Goal: Find specific page/section: Find specific page/section

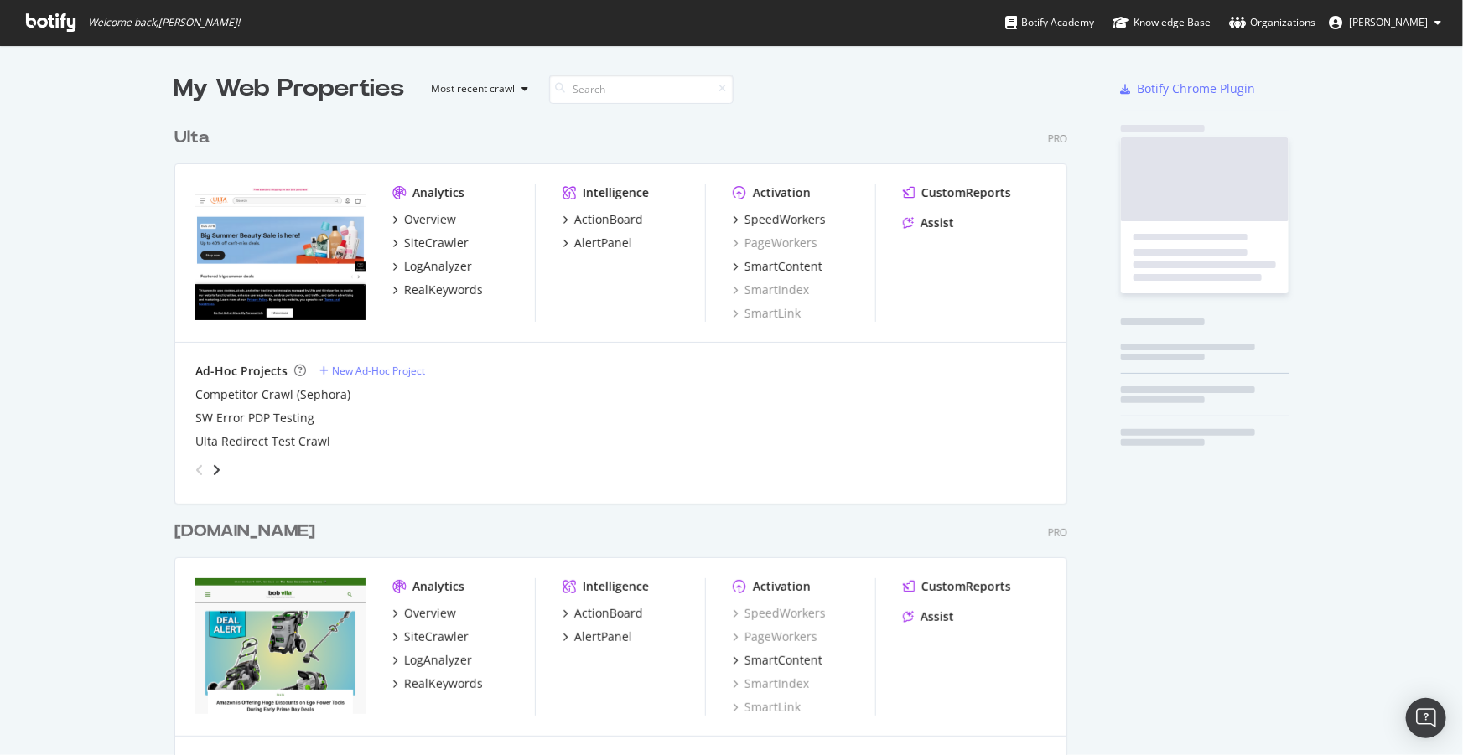
scroll to position [3728, 895]
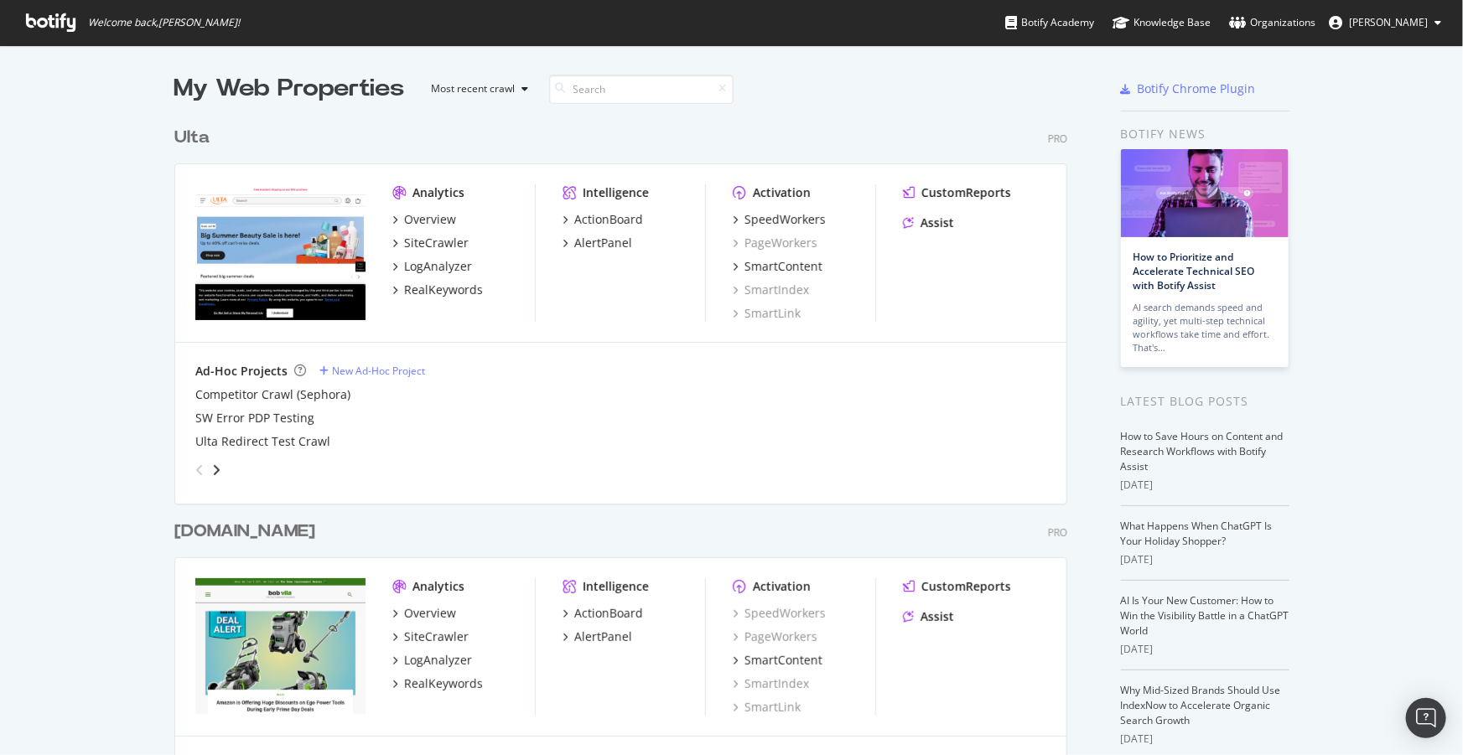
click at [920, 115] on div "Ulta Pro Analytics Overview SiteCrawler LogAnalyzer RealKeywords Intelligence A…" at bounding box center [627, 303] width 906 height 394
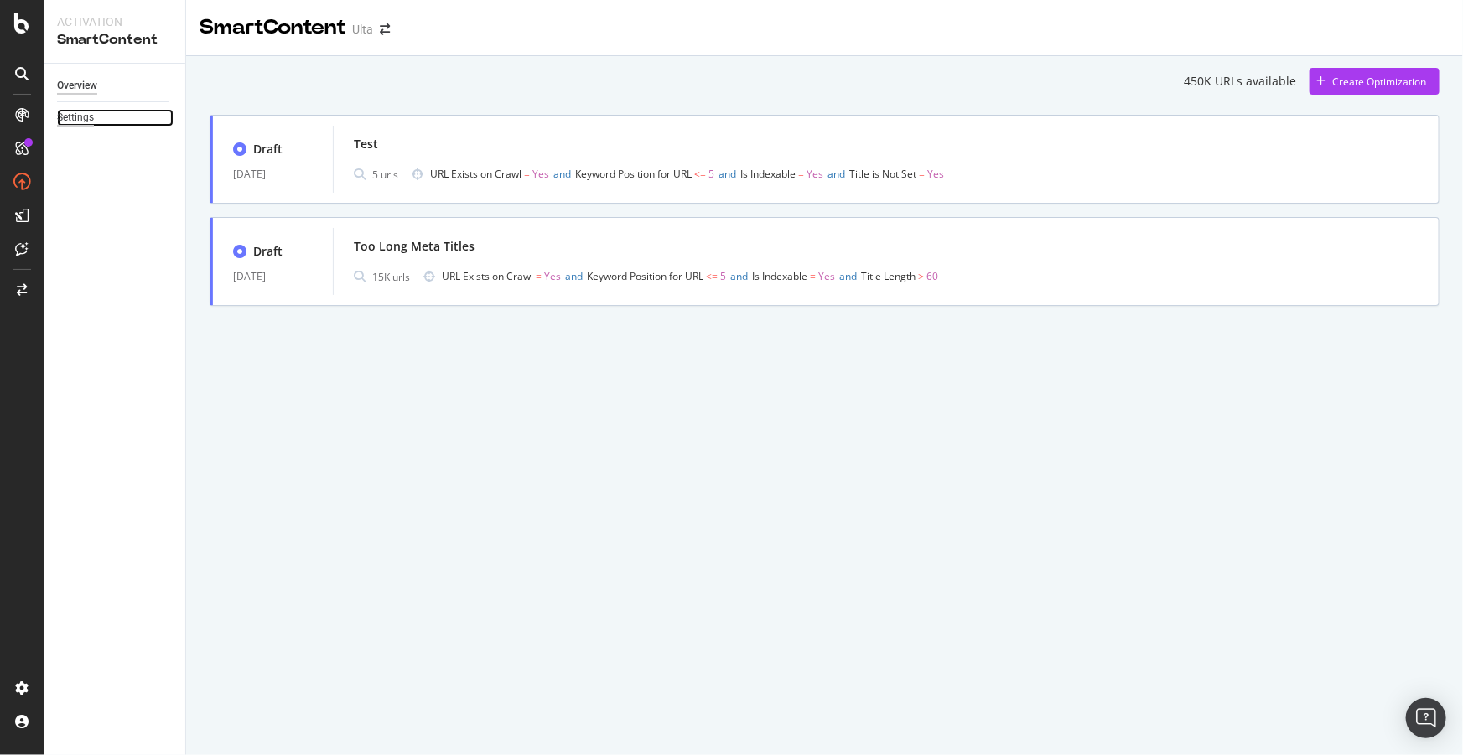
click at [74, 117] on div "Settings" at bounding box center [75, 118] width 37 height 18
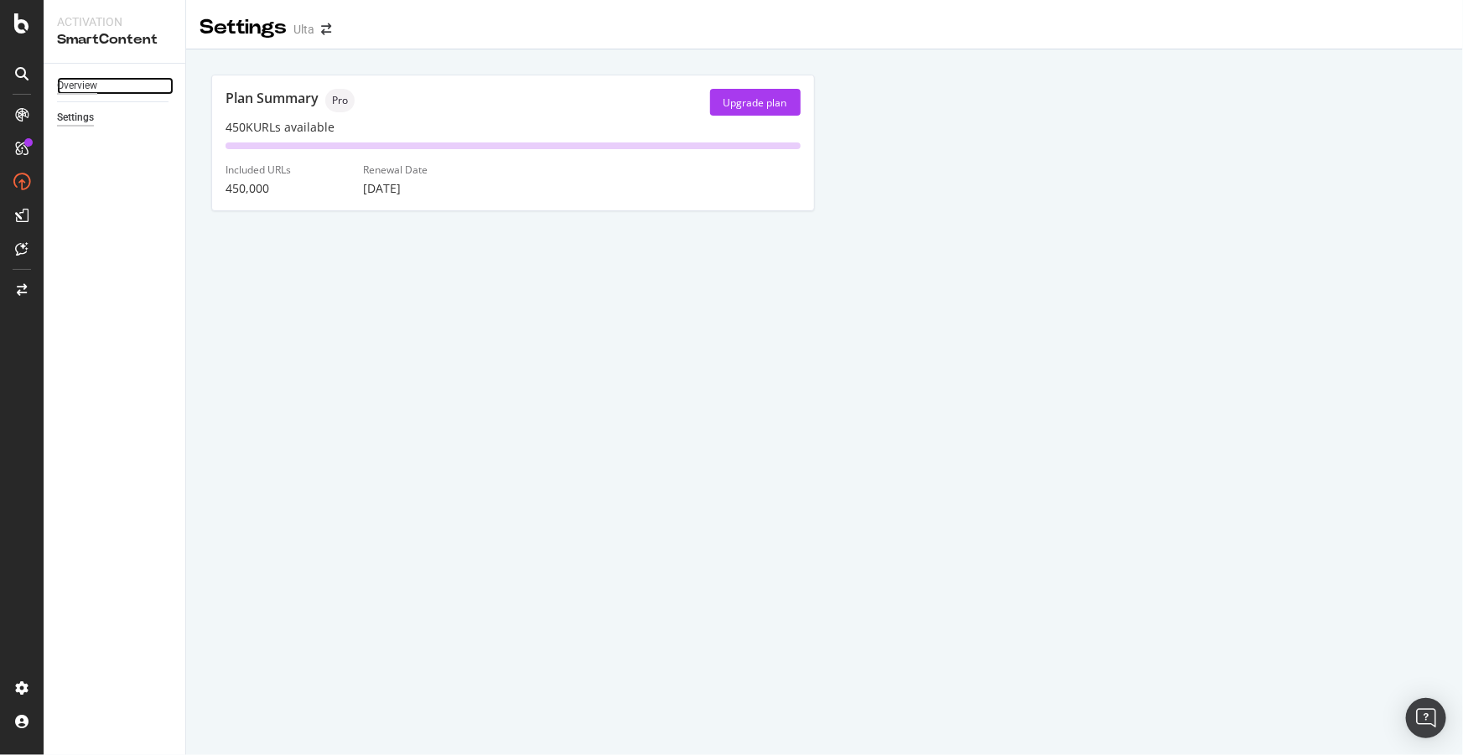
click at [94, 86] on div "Overview" at bounding box center [77, 86] width 40 height 18
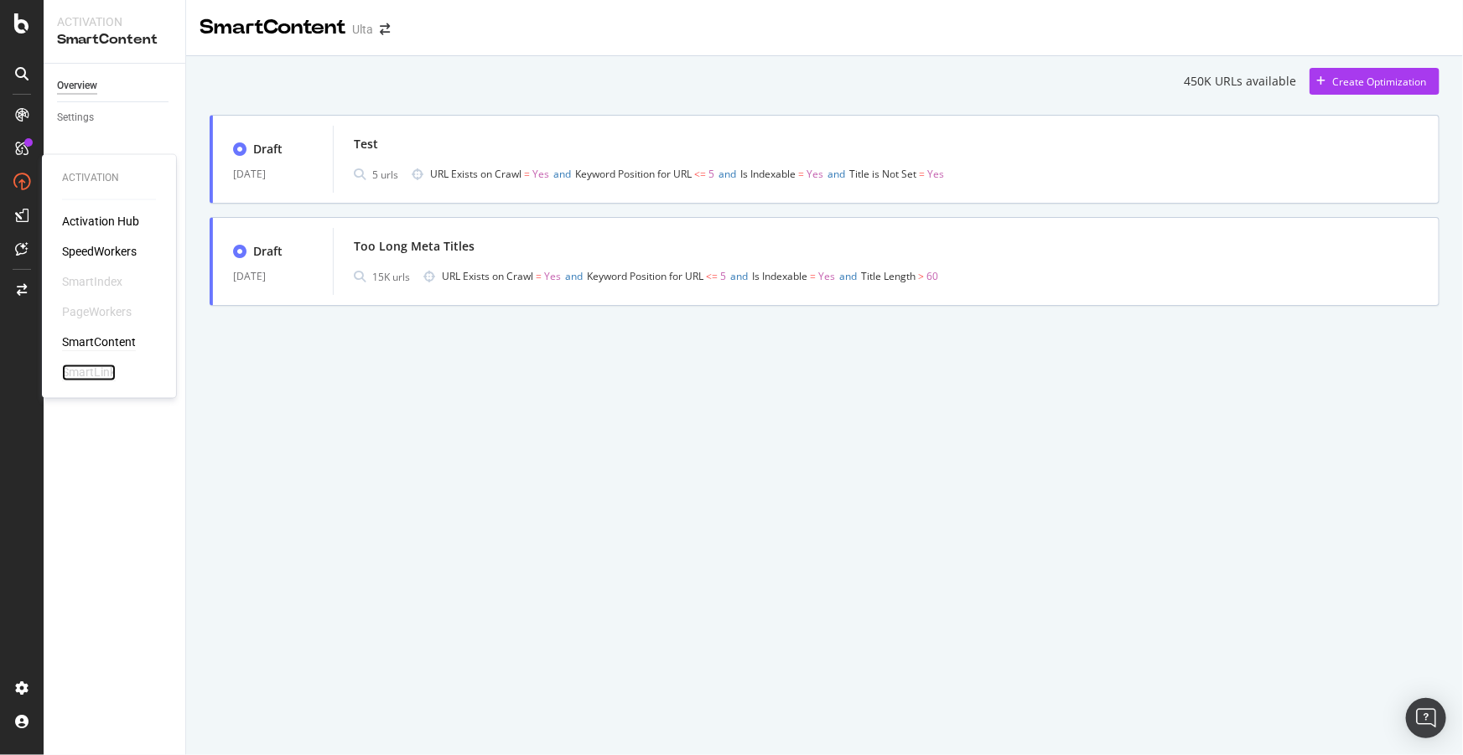
click at [100, 368] on div "SmartLink" at bounding box center [89, 373] width 54 height 17
